Goal: Check status

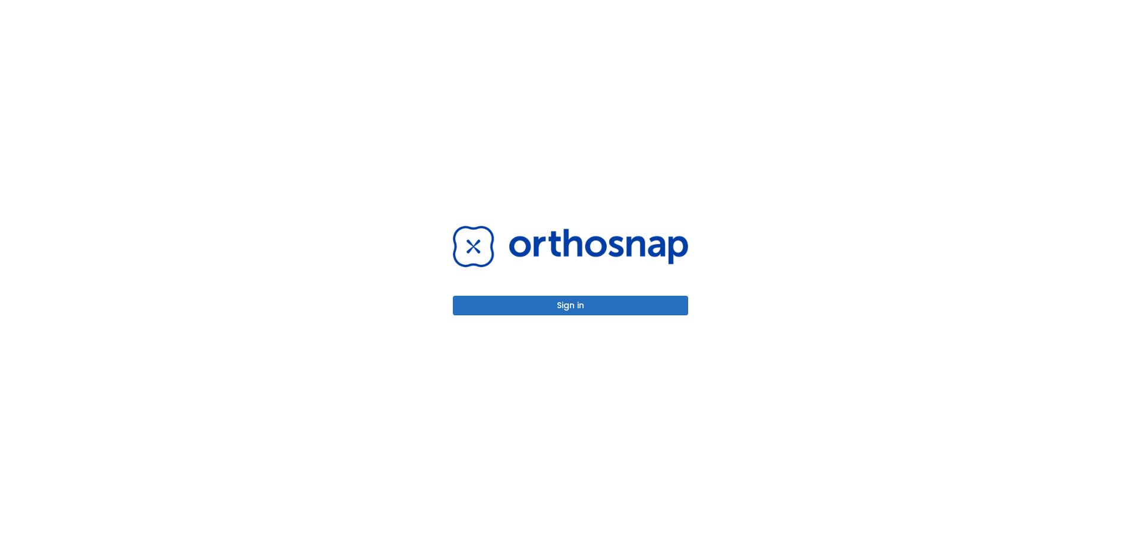
click at [615, 307] on button "Sign in" at bounding box center [570, 306] width 235 height 20
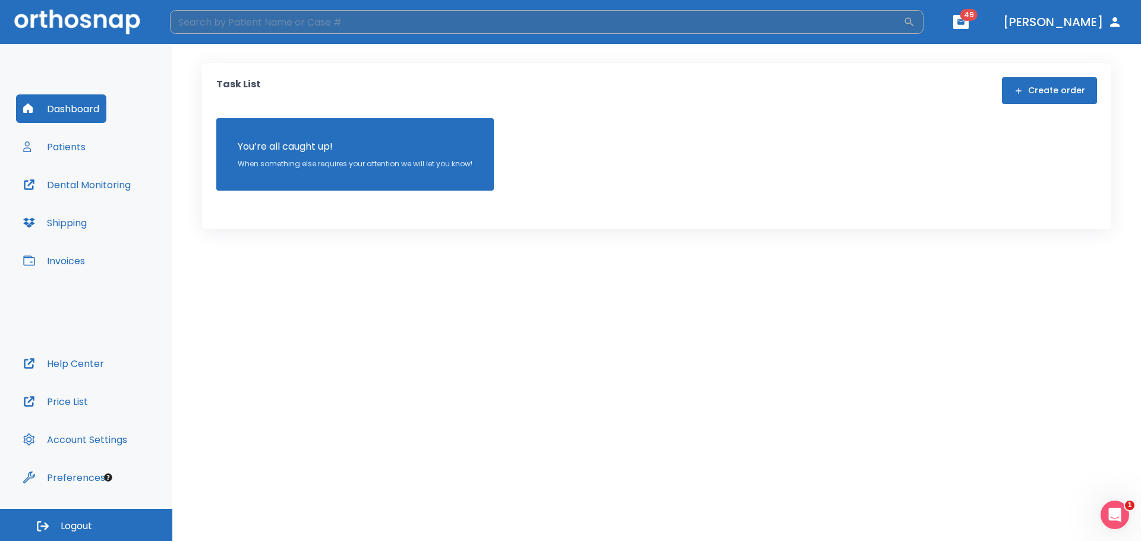
click at [263, 30] on input "search" at bounding box center [536, 22] width 733 height 24
type input "ariel"
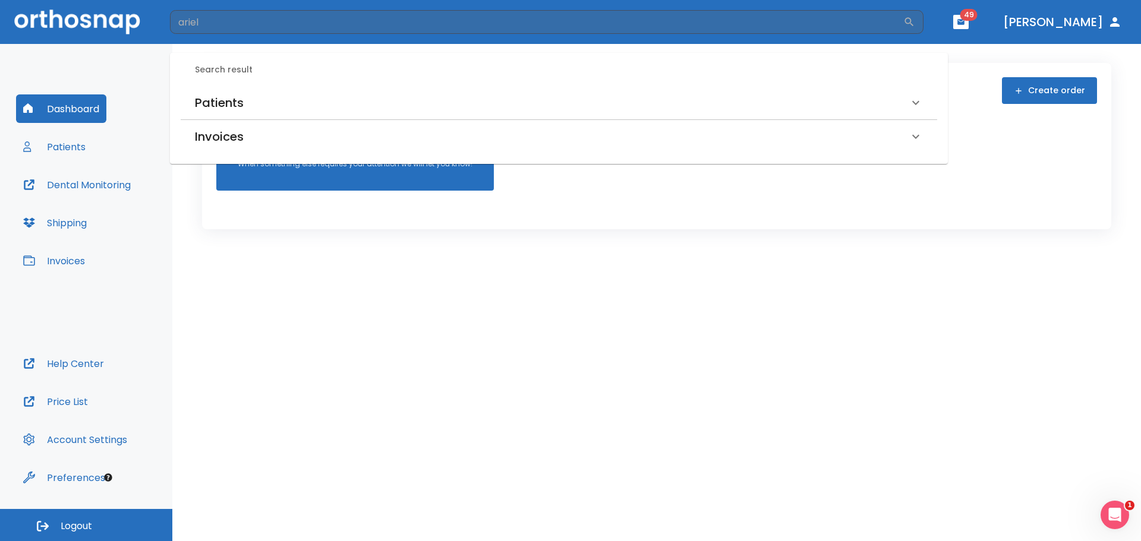
click at [216, 103] on h6 "Patients" at bounding box center [219, 102] width 49 height 19
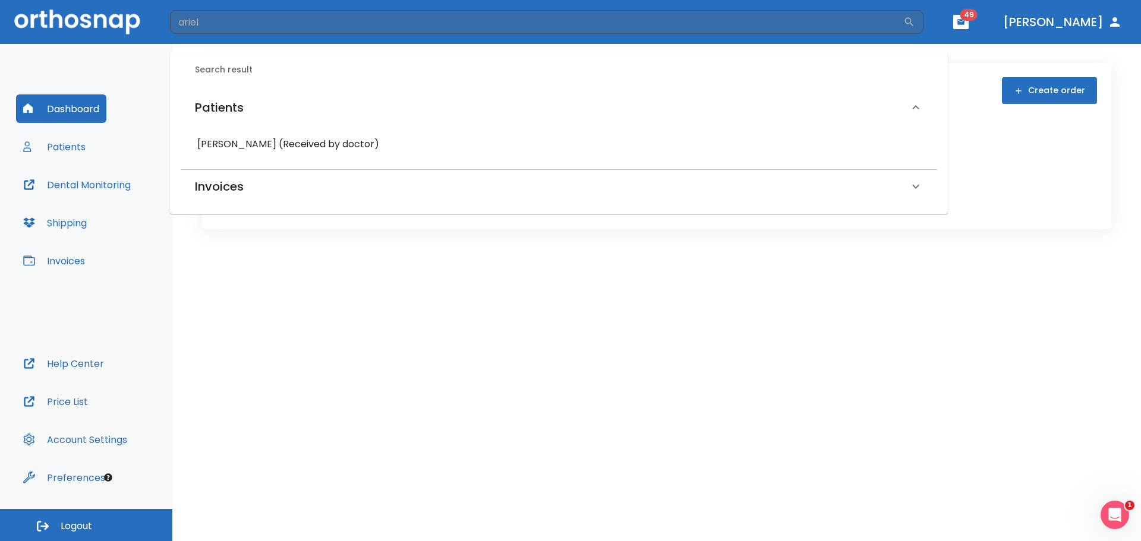
click at [239, 136] on h6 "[PERSON_NAME] (Received by doctor)" at bounding box center [558, 144] width 723 height 17
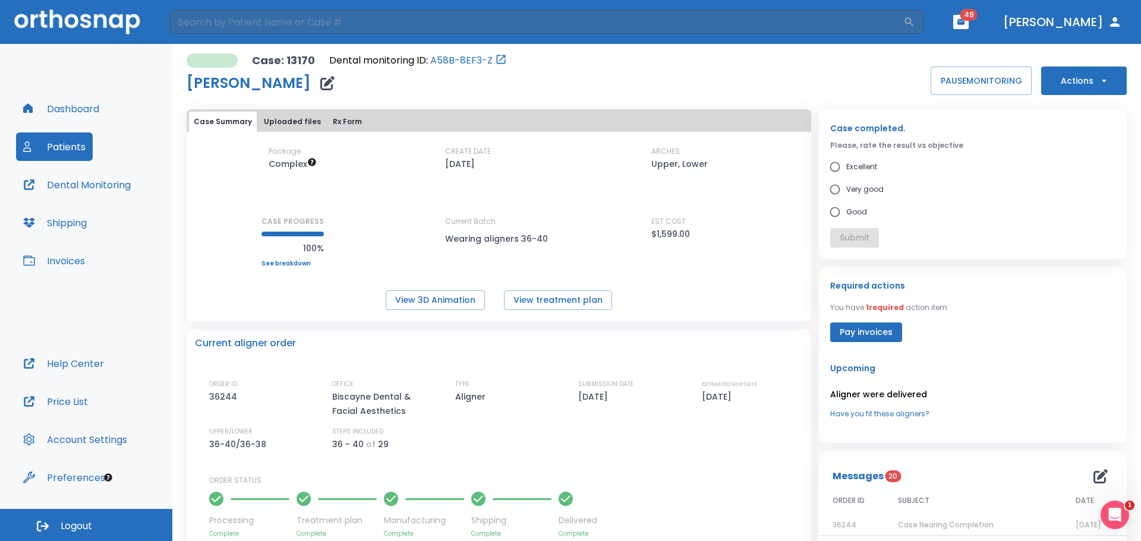
drag, startPoint x: 684, startPoint y: 350, endPoint x: 1011, endPoint y: 302, distance: 330.2
click at [1011, 302] on div "Required actions You have 1 required action item Pay invoices" at bounding box center [972, 311] width 285 height 64
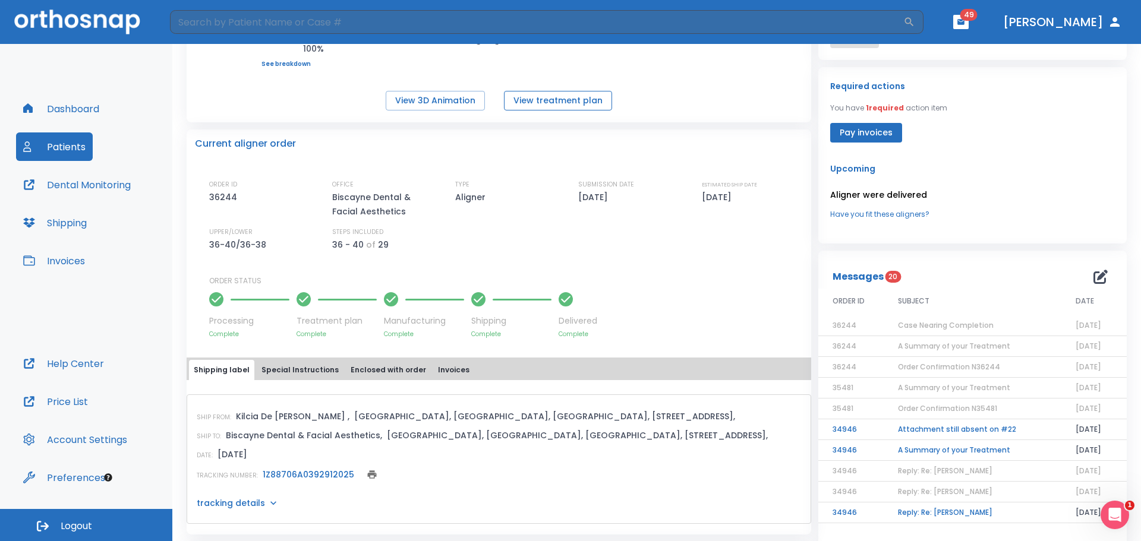
scroll to position [178, 0]
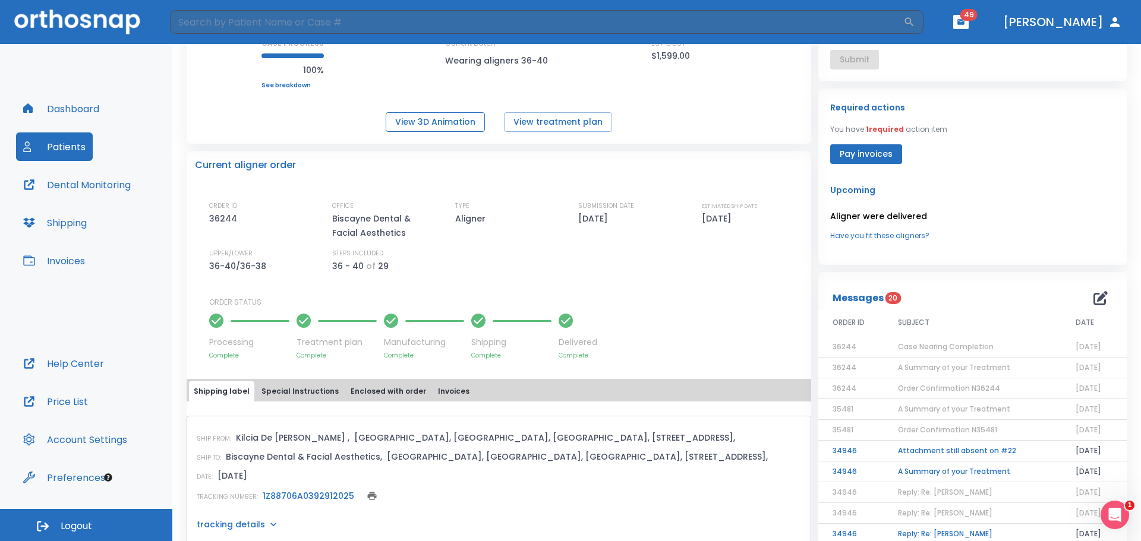
click at [474, 131] on button "View 3D Animation" at bounding box center [435, 122] width 99 height 20
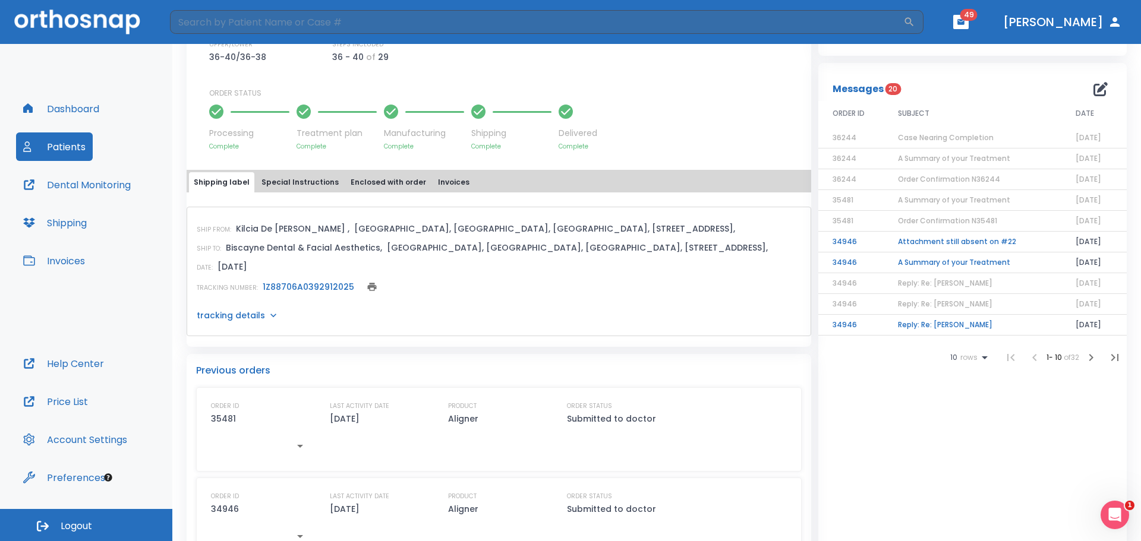
scroll to position [238, 0]
